Goal: Find specific page/section

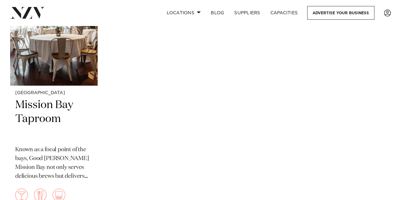
scroll to position [227, 0]
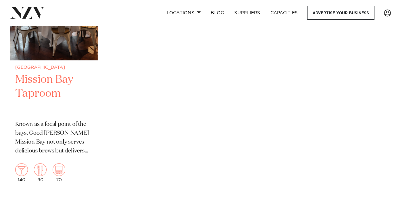
click at [57, 74] on h2 "Mission Bay Taproom" at bounding box center [53, 94] width 77 height 43
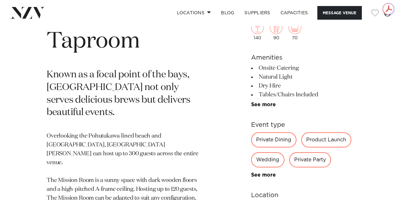
click at [197, 40] on h1 "Mission Bay Taproom" at bounding box center [126, 27] width 159 height 58
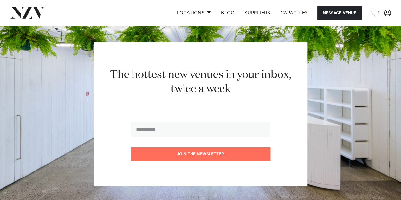
scroll to position [963, 0]
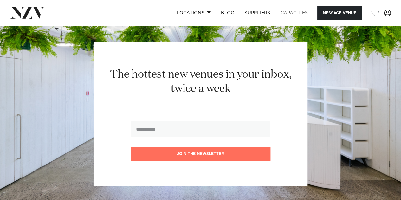
click at [287, 10] on link "Capacities" at bounding box center [294, 13] width 38 height 14
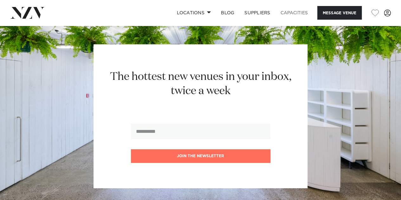
scroll to position [0, 0]
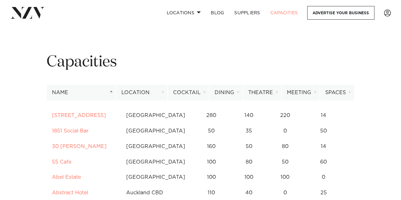
drag, startPoint x: 0, startPoint y: 0, endPoint x: 287, endPoint y: 10, distance: 287.3
click at [287, 10] on link "Capacities" at bounding box center [284, 13] width 38 height 14
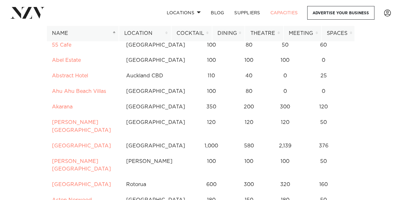
scroll to position [117, 0]
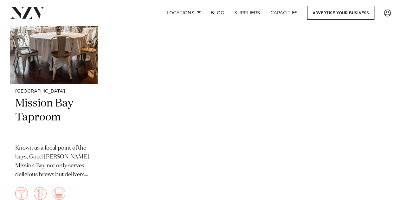
scroll to position [259, 0]
